Goal: Browse casually: Explore the website without a specific task or goal

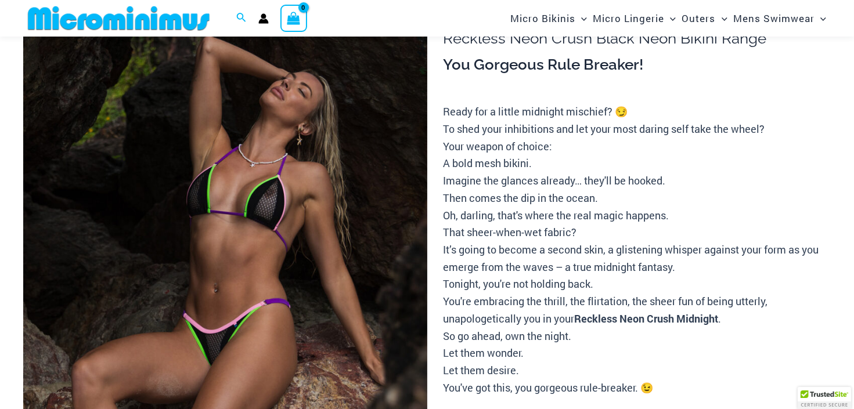
scroll to position [112, 0]
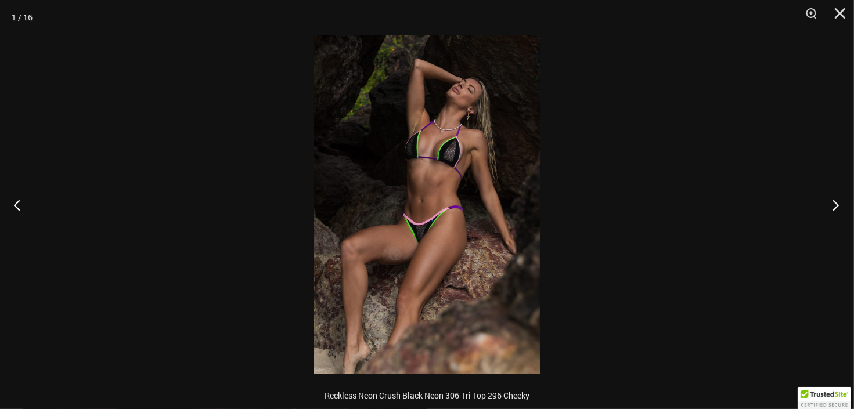
click at [837, 205] on button "Next" at bounding box center [832, 205] width 44 height 58
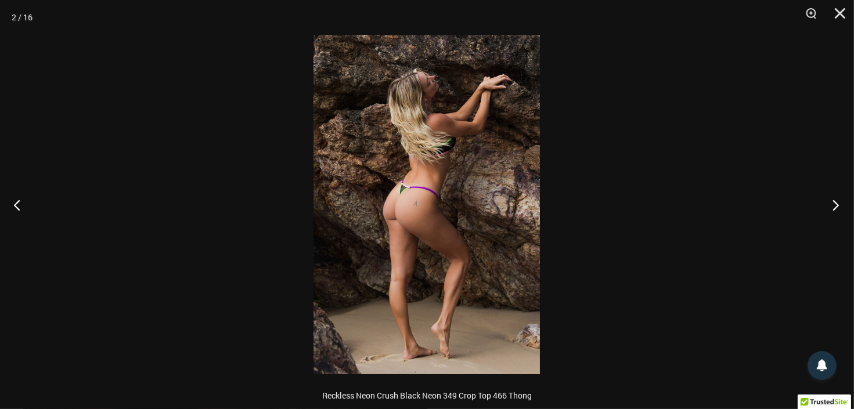
click at [837, 205] on button "Next" at bounding box center [832, 205] width 44 height 58
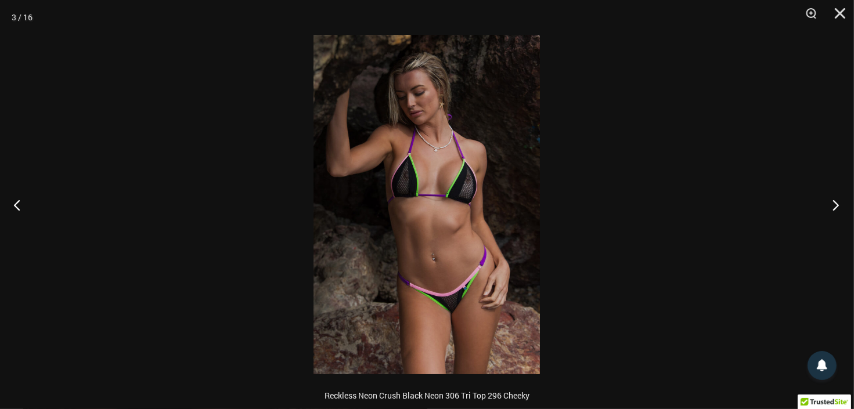
click at [837, 205] on button "Next" at bounding box center [832, 205] width 44 height 58
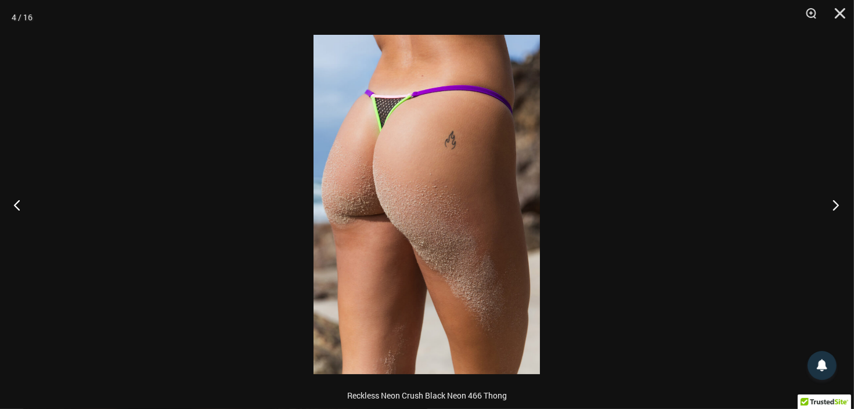
click at [837, 205] on button "Next" at bounding box center [832, 205] width 44 height 58
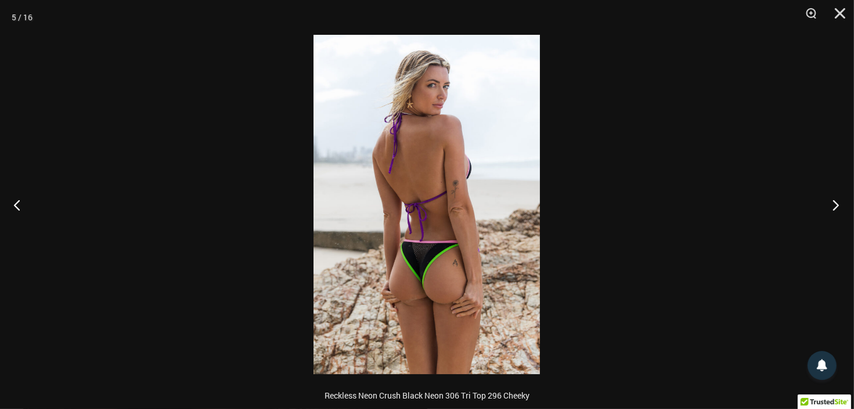
click at [837, 205] on button "Next" at bounding box center [832, 205] width 44 height 58
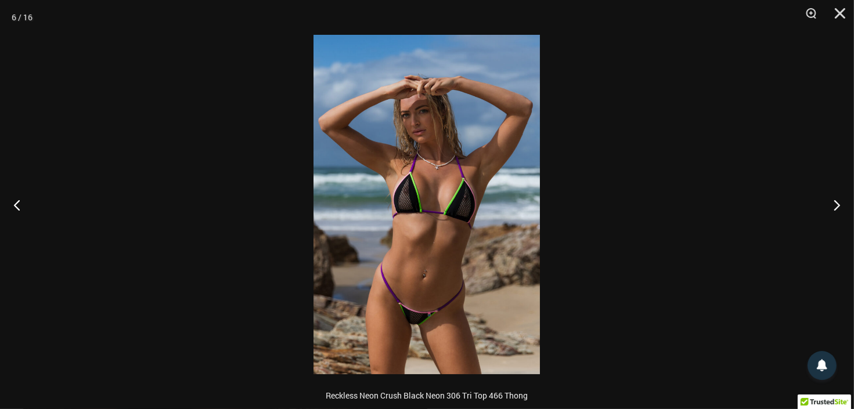
click at [449, 245] on img at bounding box center [426, 205] width 226 height 340
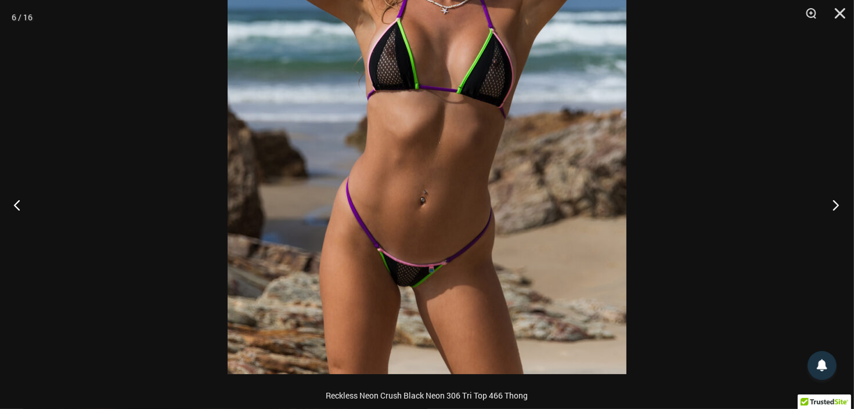
click at [834, 203] on button "Next" at bounding box center [832, 205] width 44 height 58
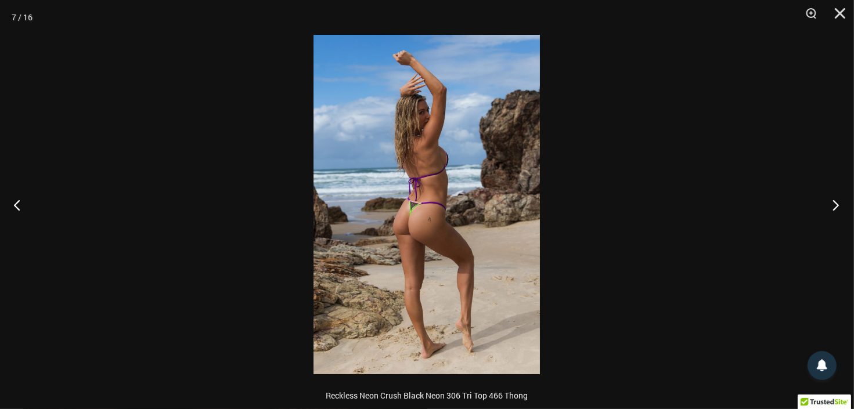
click at [834, 203] on button "Next" at bounding box center [832, 205] width 44 height 58
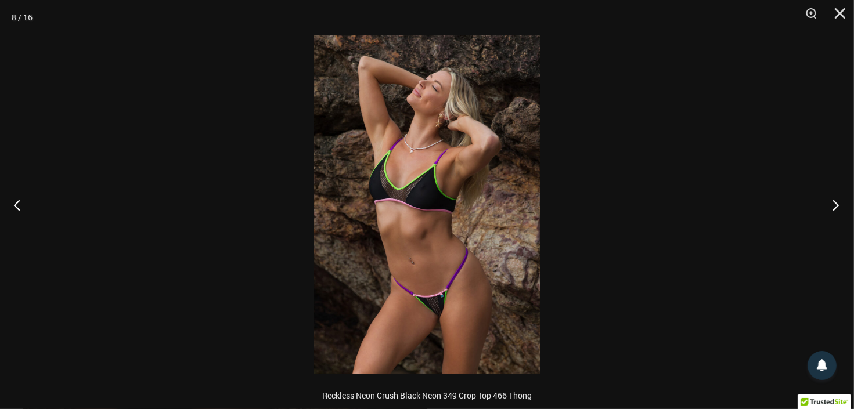
click at [834, 203] on button "Next" at bounding box center [832, 205] width 44 height 58
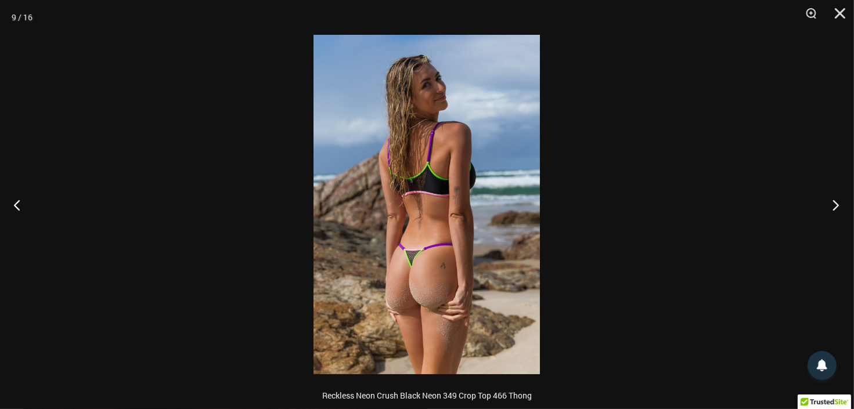
click at [834, 203] on button "Next" at bounding box center [832, 205] width 44 height 58
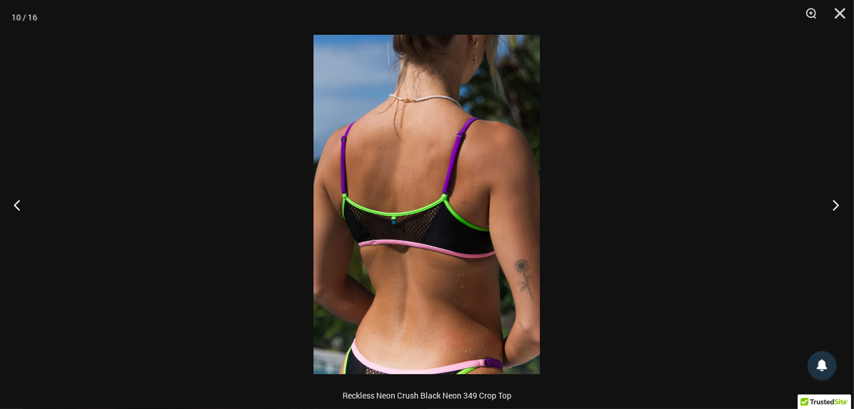
click at [834, 203] on button "Next" at bounding box center [832, 205] width 44 height 58
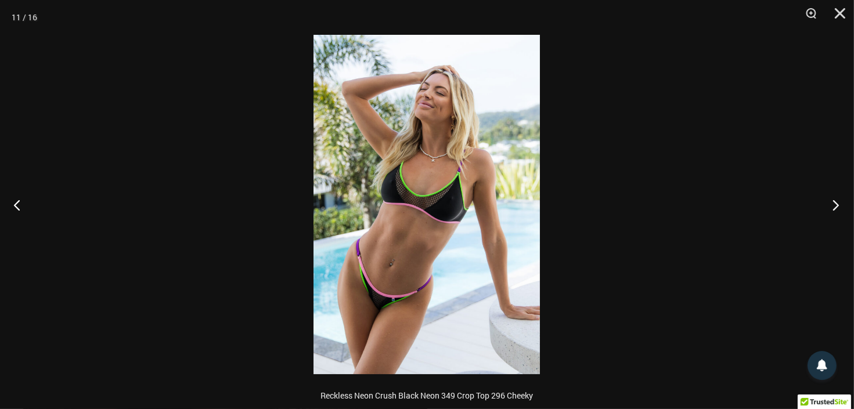
click at [834, 203] on button "Next" at bounding box center [832, 205] width 44 height 58
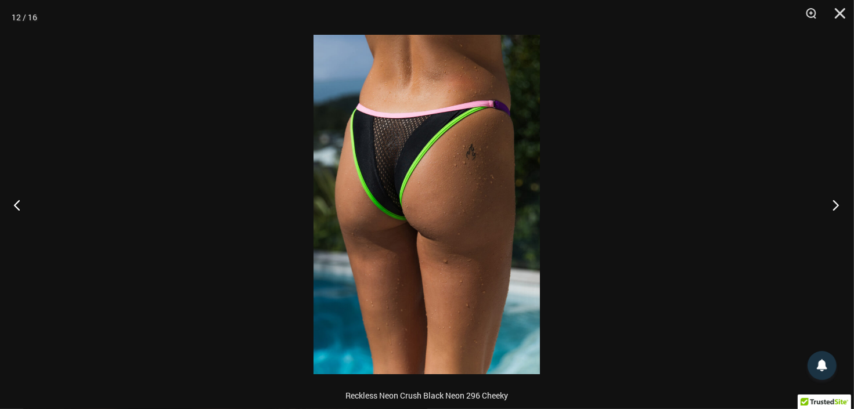
click at [834, 203] on button "Next" at bounding box center [832, 205] width 44 height 58
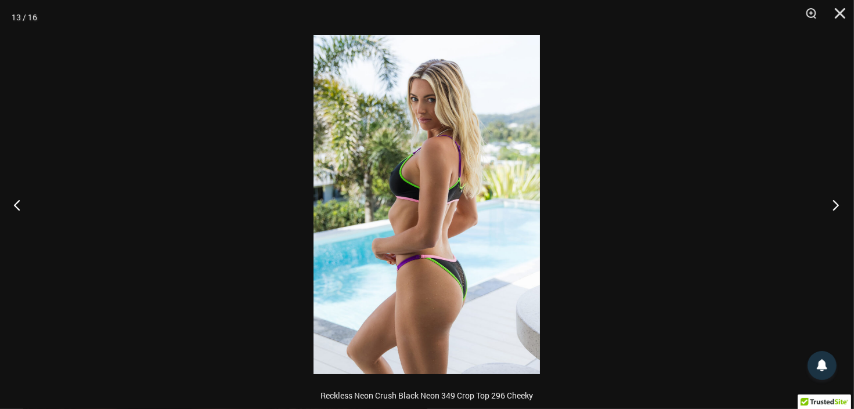
click at [834, 203] on button "Next" at bounding box center [832, 205] width 44 height 58
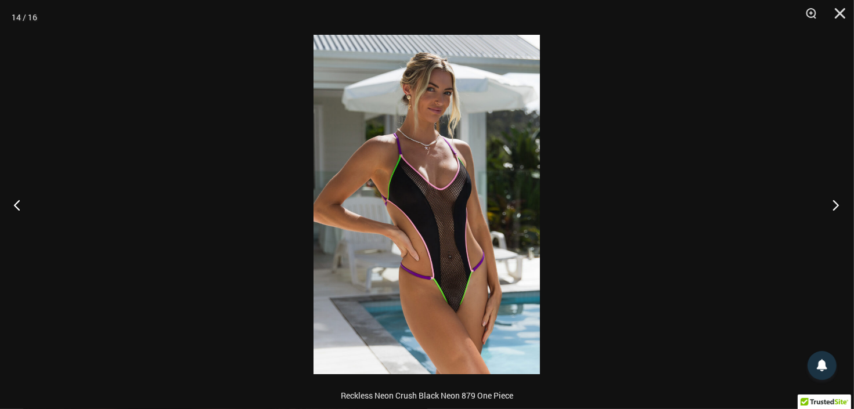
click at [834, 203] on button "Next" at bounding box center [832, 205] width 44 height 58
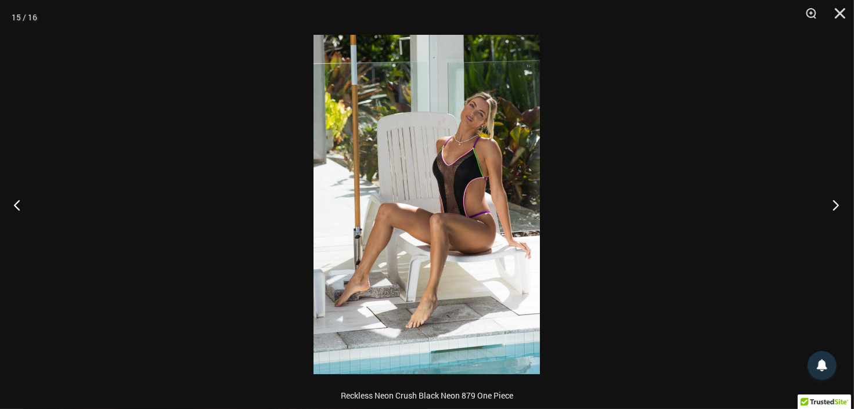
click at [834, 203] on button "Next" at bounding box center [832, 205] width 44 height 58
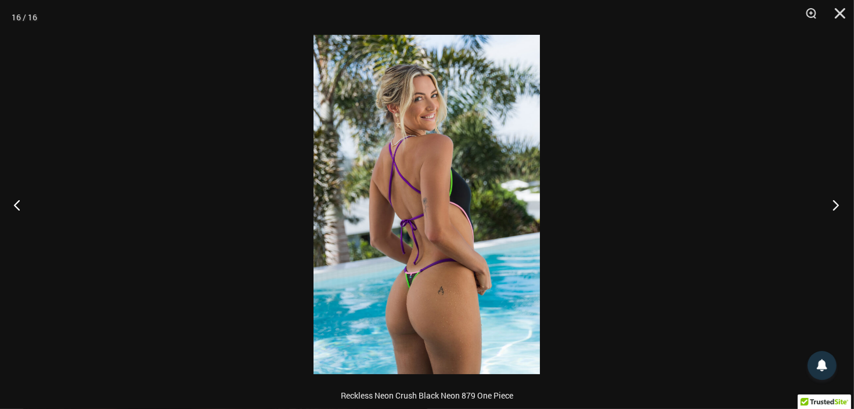
click at [834, 203] on button "Next" at bounding box center [832, 205] width 44 height 58
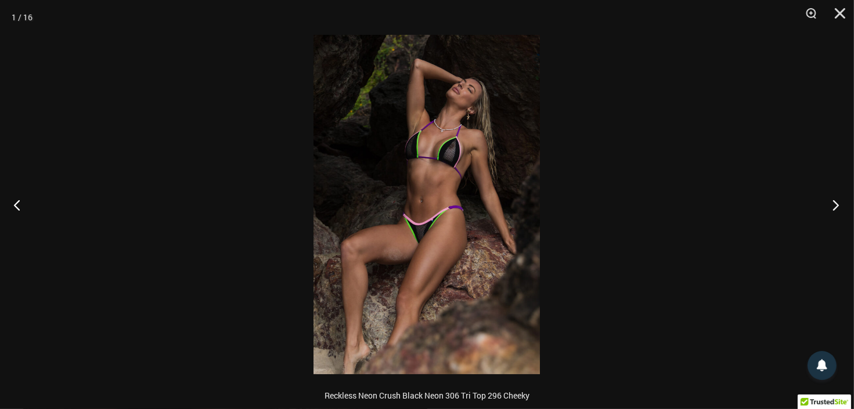
click at [834, 203] on button "Next" at bounding box center [832, 205] width 44 height 58
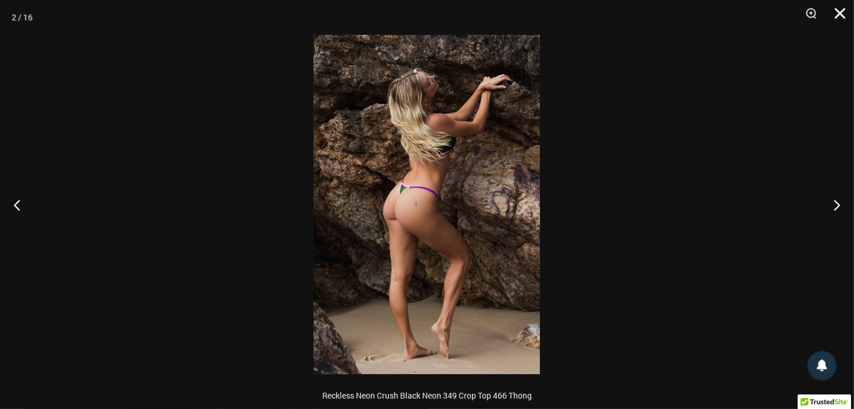
click at [838, 15] on button "Close" at bounding box center [835, 17] width 29 height 35
